Goal: Transaction & Acquisition: Purchase product/service

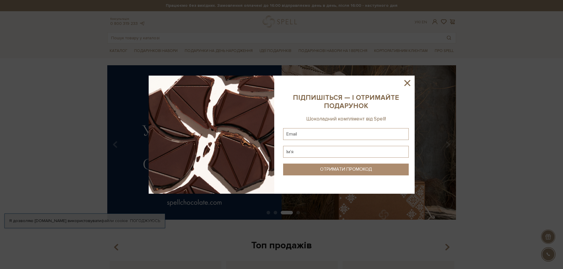
click at [127, 91] on div at bounding box center [281, 134] width 563 height 269
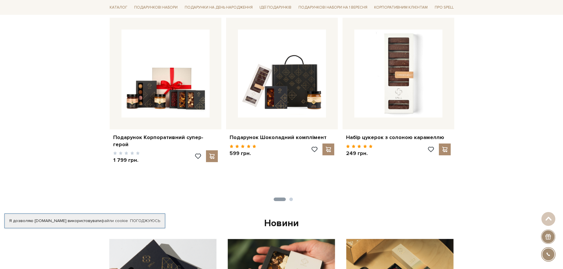
scroll to position [266, 0]
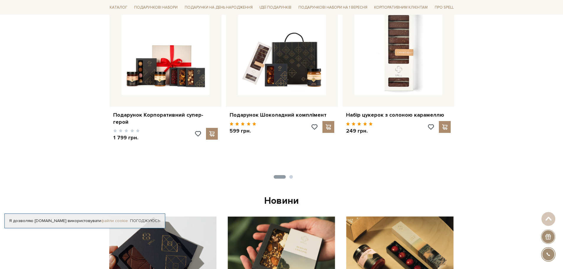
click at [109, 221] on link "файли cookie" at bounding box center [114, 221] width 27 height 5
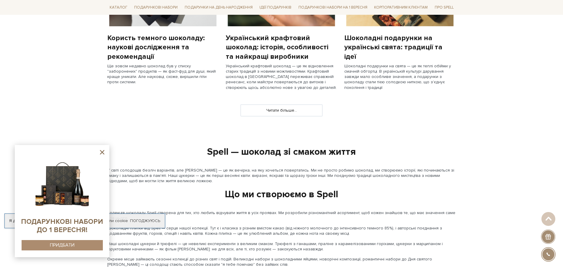
scroll to position [562, 0]
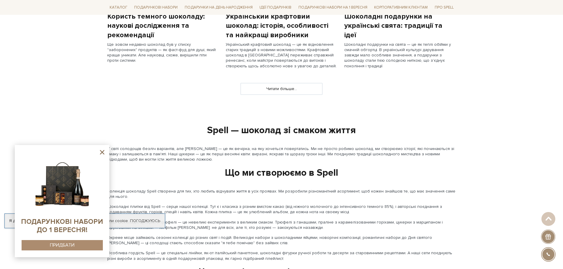
click at [106, 152] on sys-container-static at bounding box center [62, 201] width 95 height 112
click at [103, 152] on icon at bounding box center [102, 152] width 4 height 4
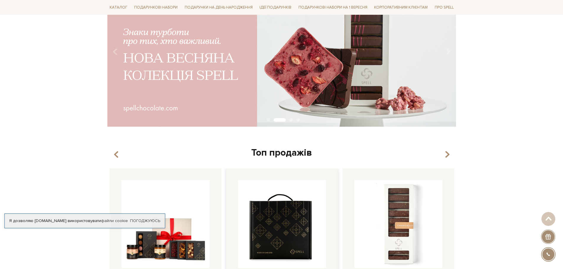
scroll to position [0, 0]
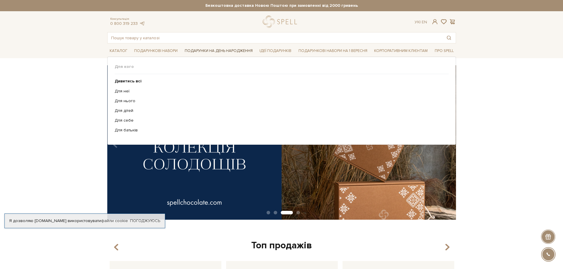
click at [204, 50] on link "Подарунки на День народження" at bounding box center [218, 50] width 73 height 9
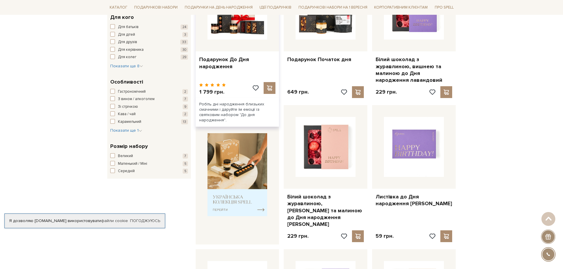
scroll to position [148, 0]
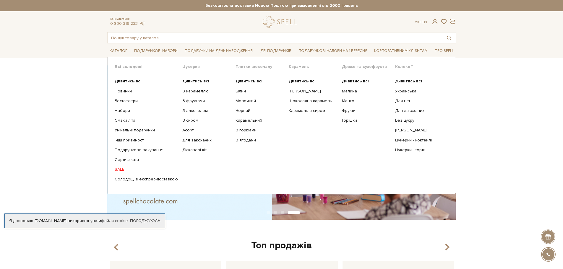
click at [122, 171] on link "SALE" at bounding box center [146, 169] width 63 height 5
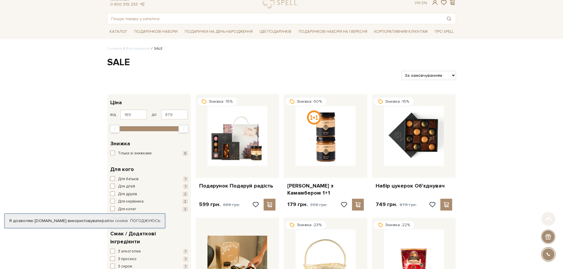
scroll to position [30, 0]
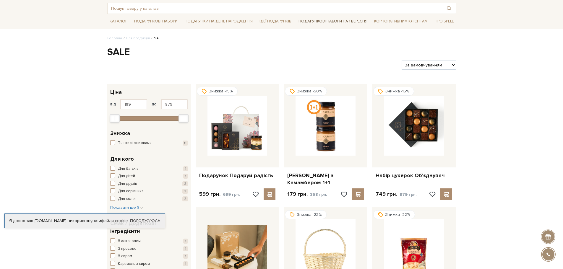
click at [321, 22] on link "Подарункові набори на 1 Вересня" at bounding box center [333, 21] width 74 height 10
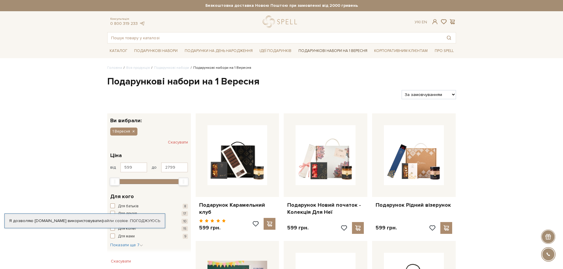
click at [314, 50] on link "Подарункові набори на 1 Вересня" at bounding box center [333, 51] width 74 height 10
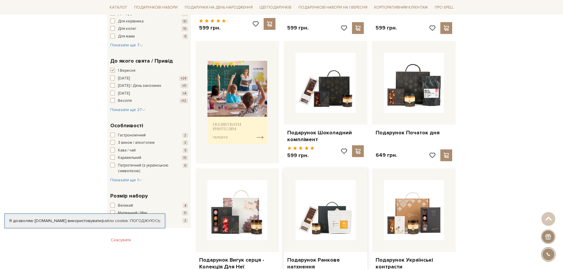
scroll to position [237, 0]
